Goal: Communication & Community: Answer question/provide support

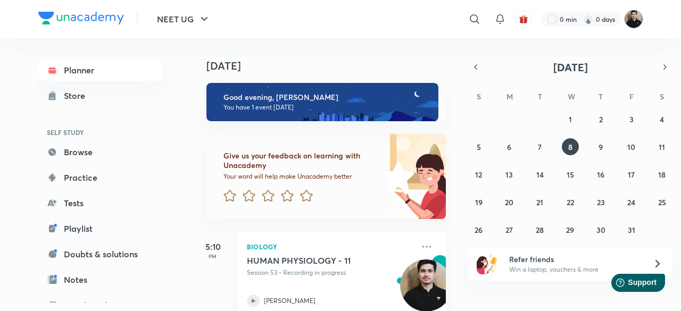
click at [632, 24] on img at bounding box center [634, 19] width 18 height 18
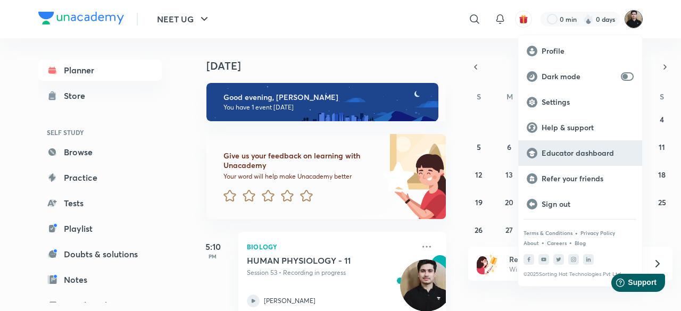
click at [571, 155] on p "Educator dashboard" at bounding box center [588, 153] width 92 height 10
